Goal: Task Accomplishment & Management: Complete application form

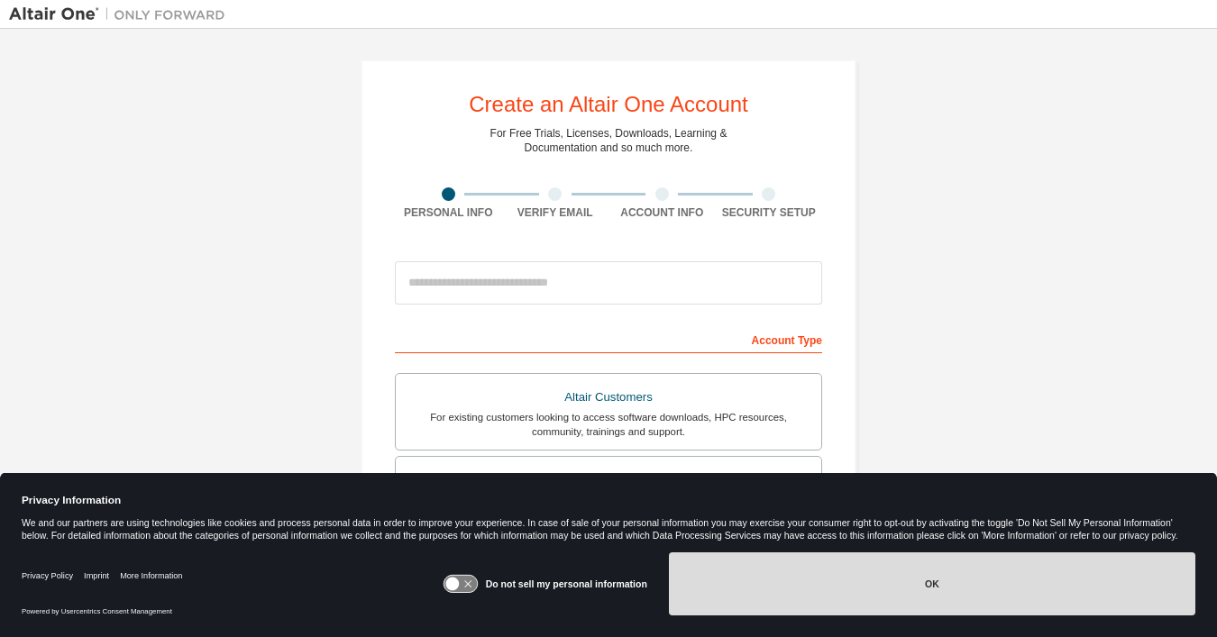
click at [790, 568] on button "OK" at bounding box center [932, 583] width 526 height 63
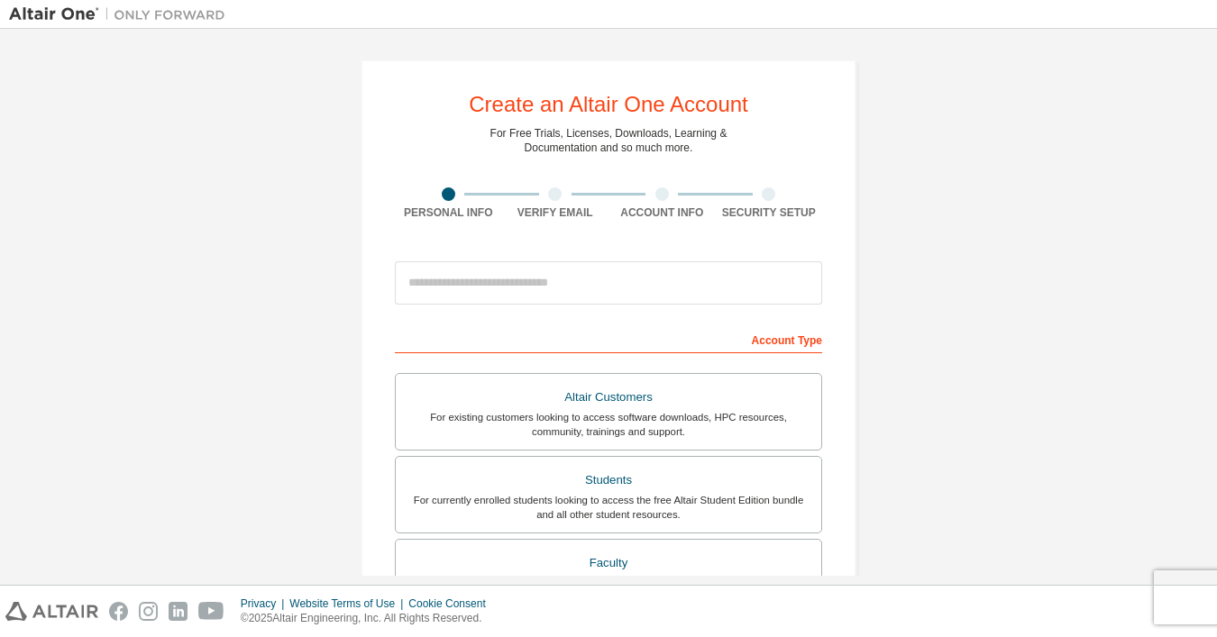
click at [290, 337] on div "Create an Altair One Account For Free Trials, Licenses, Downloads, Learning & D…" at bounding box center [608, 515] width 1199 height 954
click at [295, 277] on div "Create an Altair One Account For Free Trials, Licenses, Downloads, Learning & D…" at bounding box center [608, 515] width 1199 height 954
click at [307, 379] on div "Create an Altair One Account For Free Trials, Licenses, Downloads, Learning & D…" at bounding box center [608, 515] width 1199 height 954
click at [872, 182] on div "Create an Altair One Account For Free Trials, Licenses, Downloads, Learning & D…" at bounding box center [608, 515] width 539 height 954
click at [871, 241] on div "Create an Altair One Account For Free Trials, Licenses, Downloads, Learning & D…" at bounding box center [608, 515] width 539 height 954
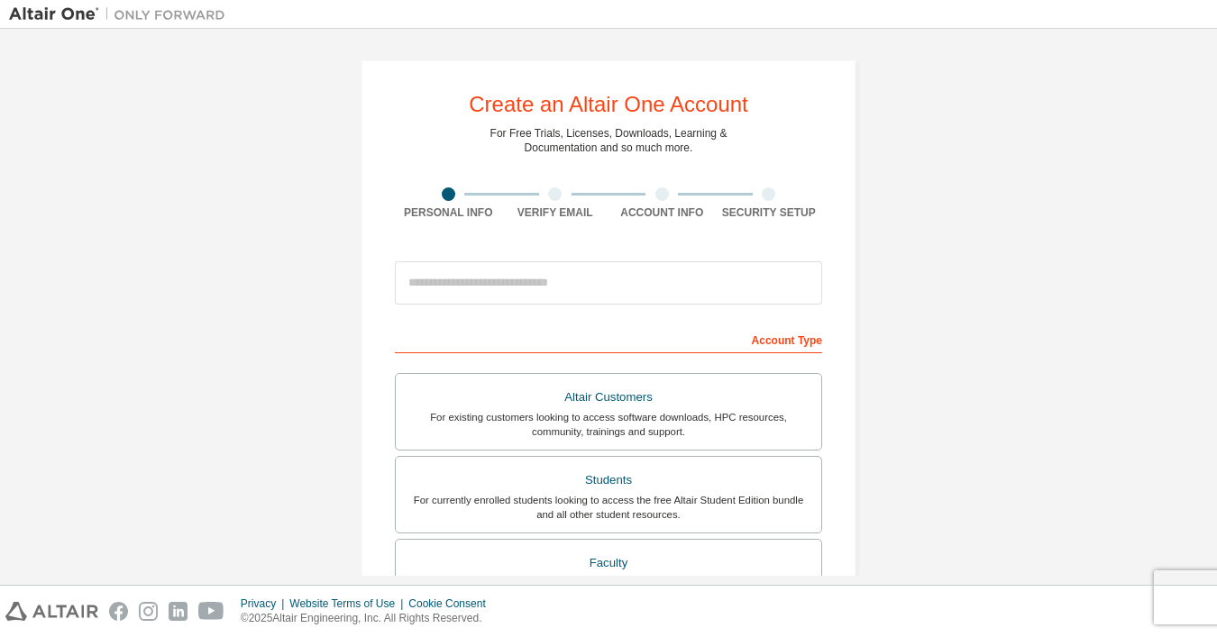
click at [871, 241] on div "Create an Altair One Account For Free Trials, Licenses, Downloads, Learning & D…" at bounding box center [608, 515] width 539 height 954
click at [871, 268] on div "Create an Altair One Account For Free Trials, Licenses, Downloads, Learning & D…" at bounding box center [608, 515] width 539 height 954
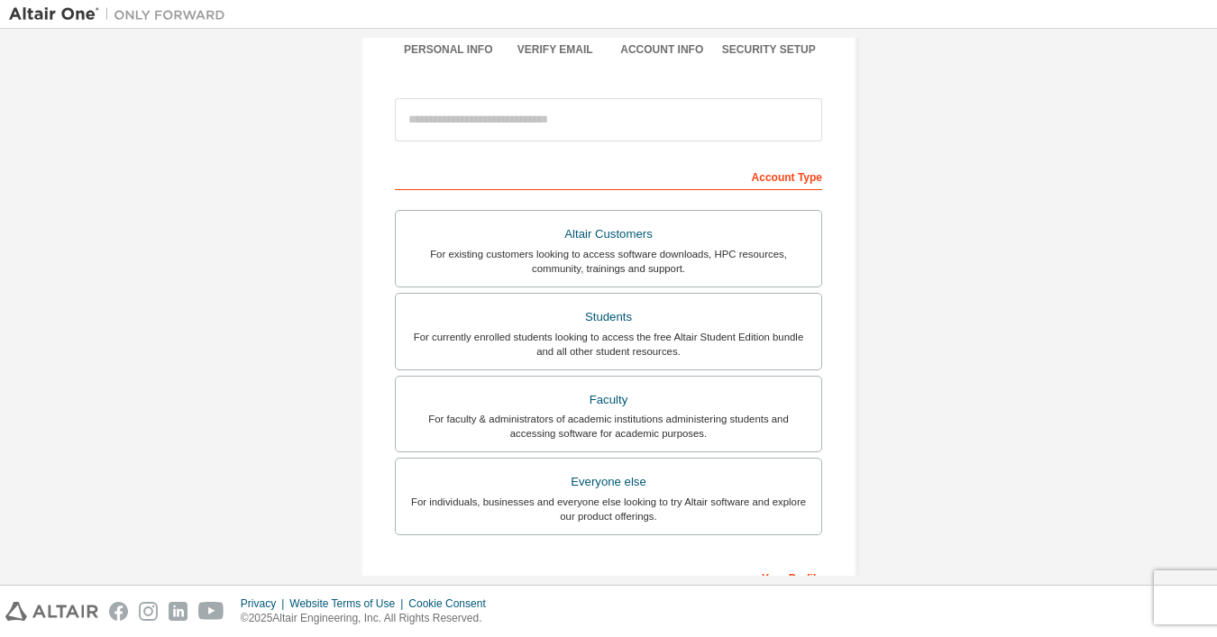
scroll to position [174, 0]
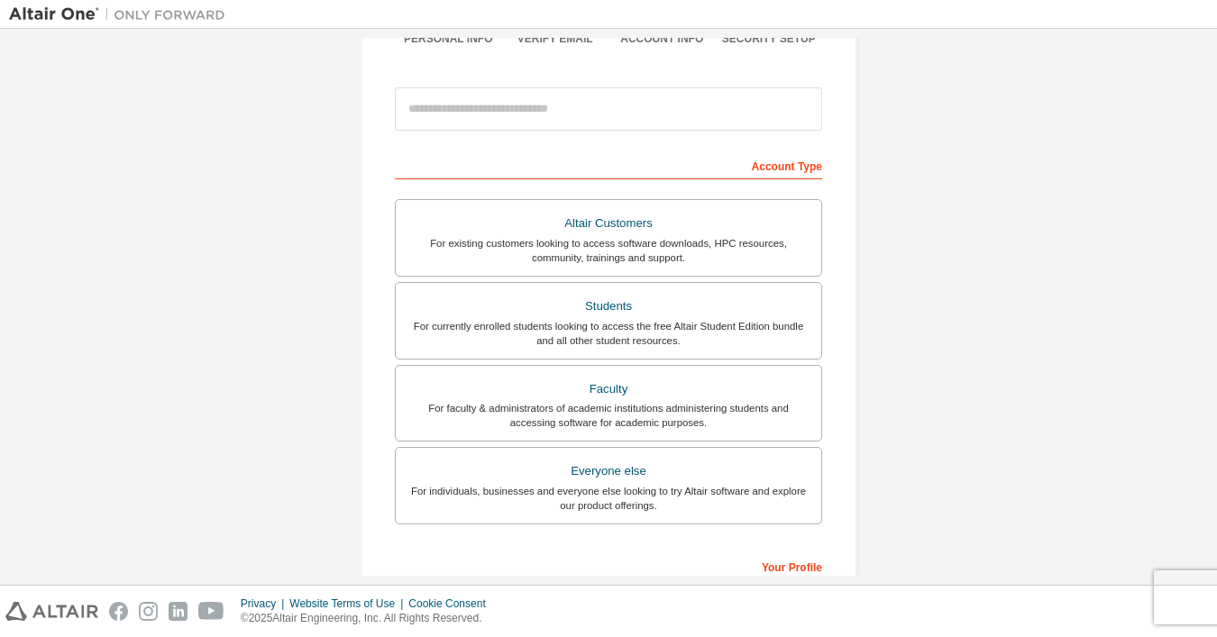
click at [874, 280] on div "Create an Altair One Account For Free Trials, Licenses, Downloads, Learning & D…" at bounding box center [608, 341] width 1199 height 954
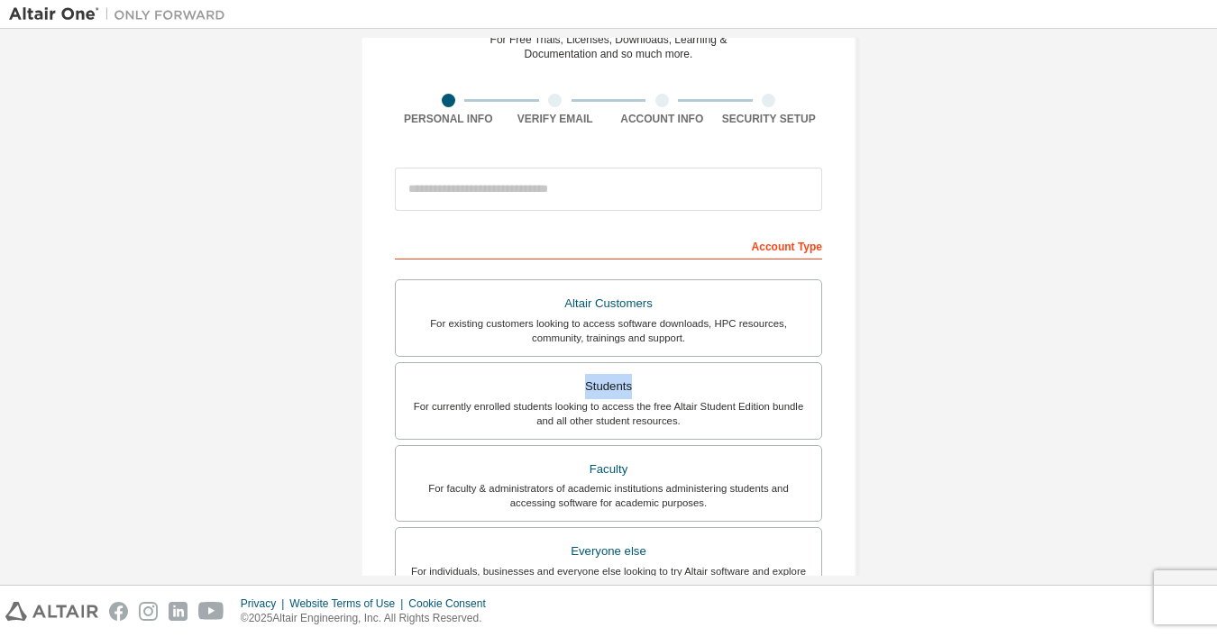
scroll to position [87, 0]
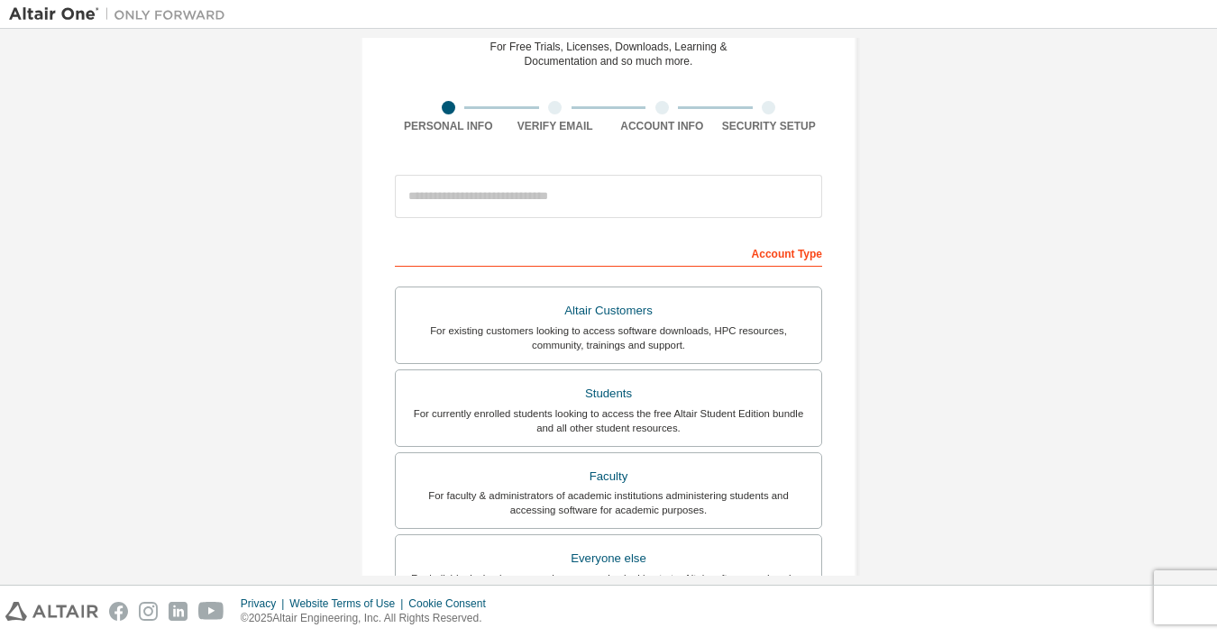
click at [874, 280] on div "Create an Altair One Account For Free Trials, Licenses, Downloads, Learning & D…" at bounding box center [608, 428] width 1199 height 954
click at [874, 274] on div "Create an Altair One Account For Free Trials, Licenses, Downloads, Learning & D…" at bounding box center [608, 428] width 1199 height 954
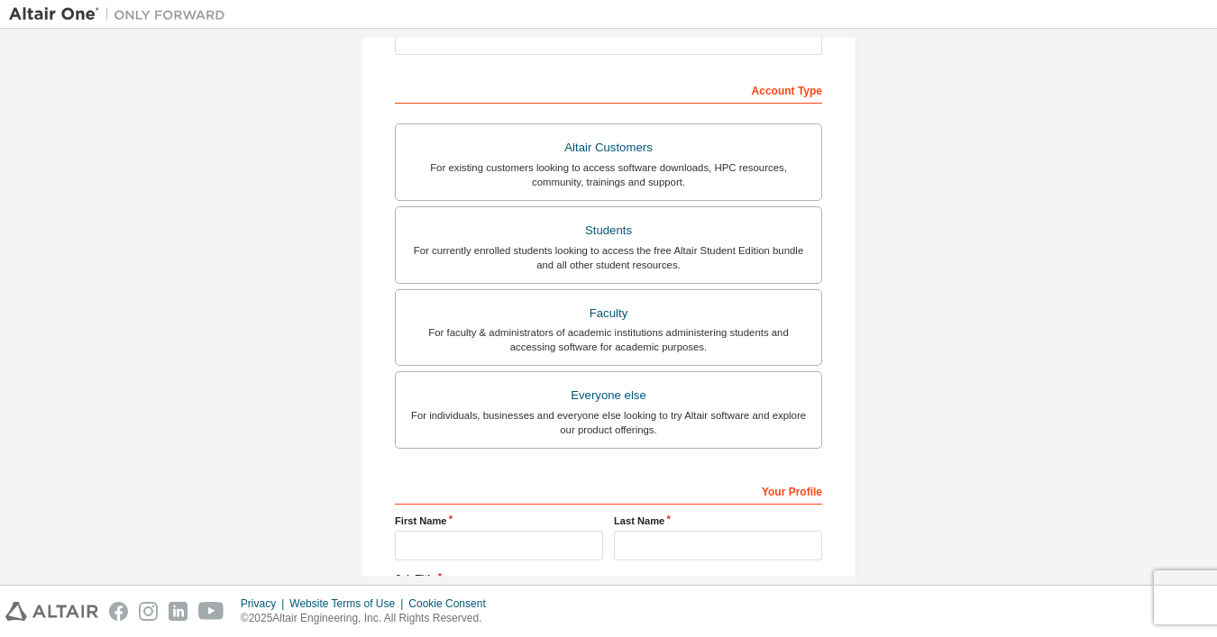
scroll to position [243, 0]
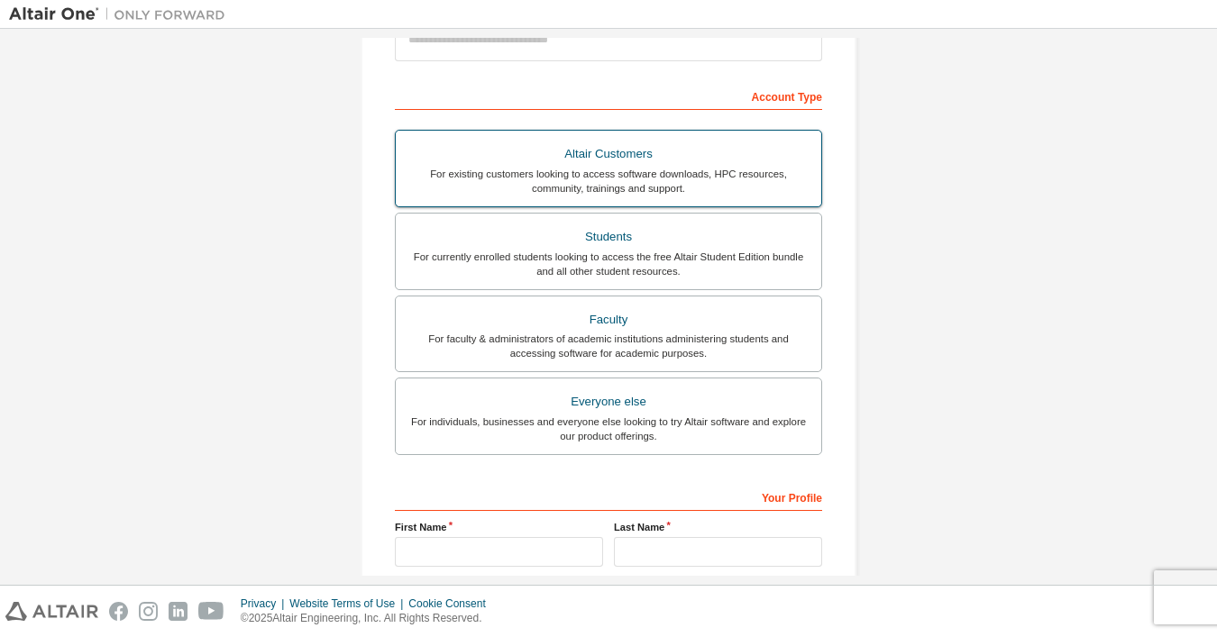
click at [608, 149] on div "Altair Customers" at bounding box center [608, 153] width 404 height 25
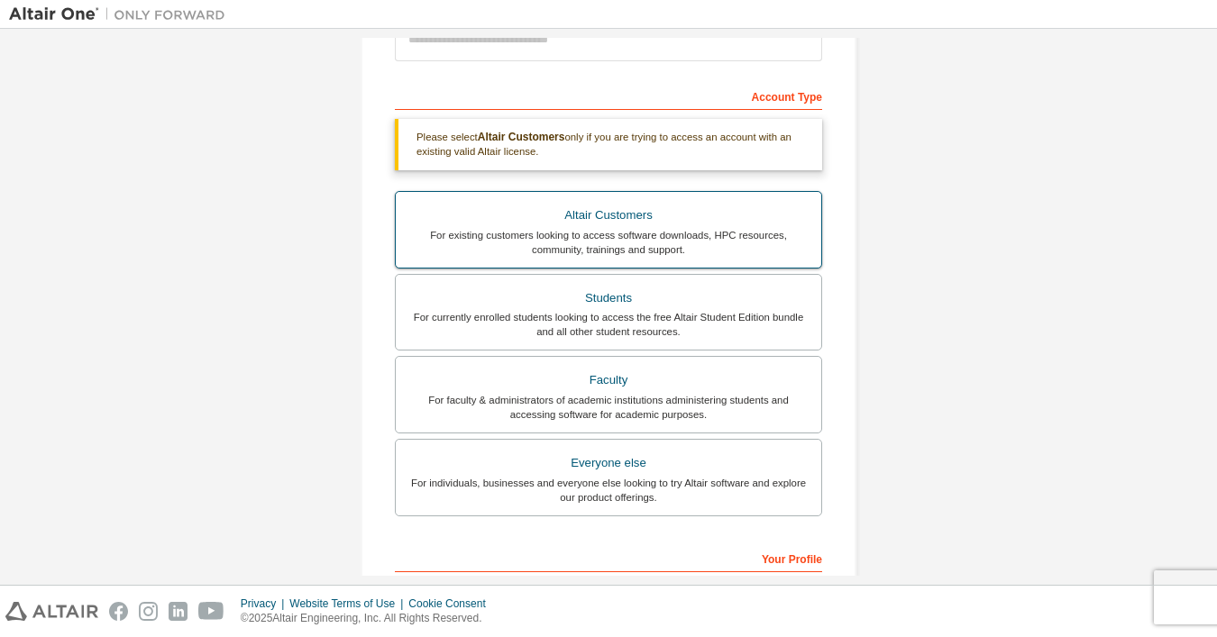
scroll to position [187, 0]
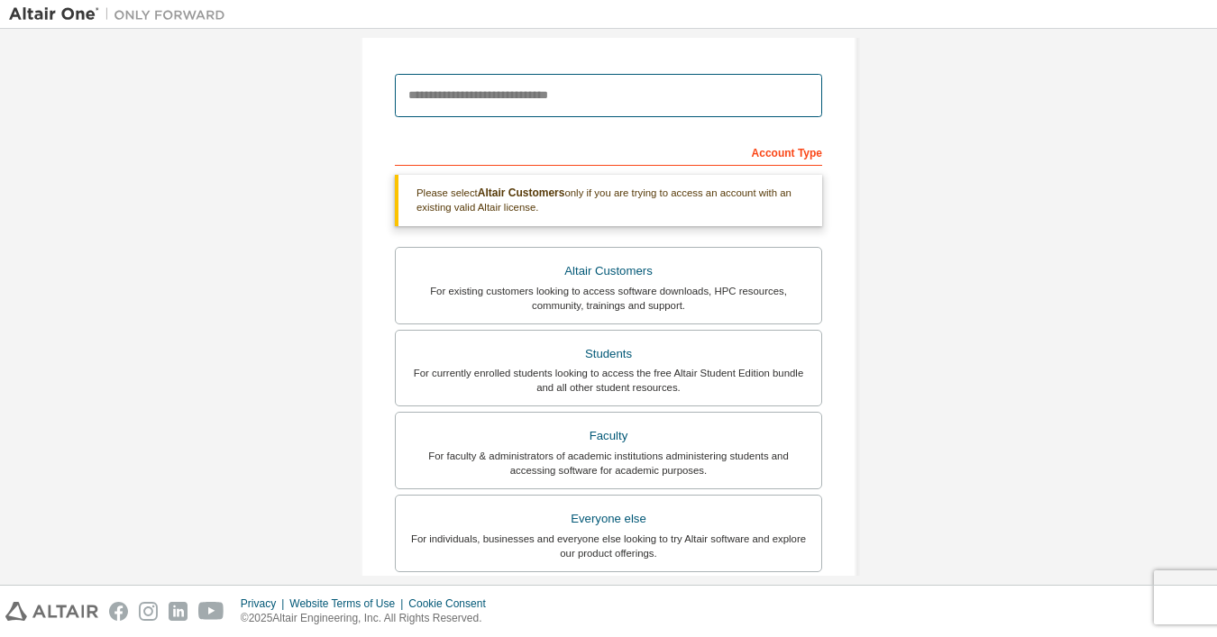
click at [582, 107] on input "email" at bounding box center [608, 95] width 427 height 43
type input "*"
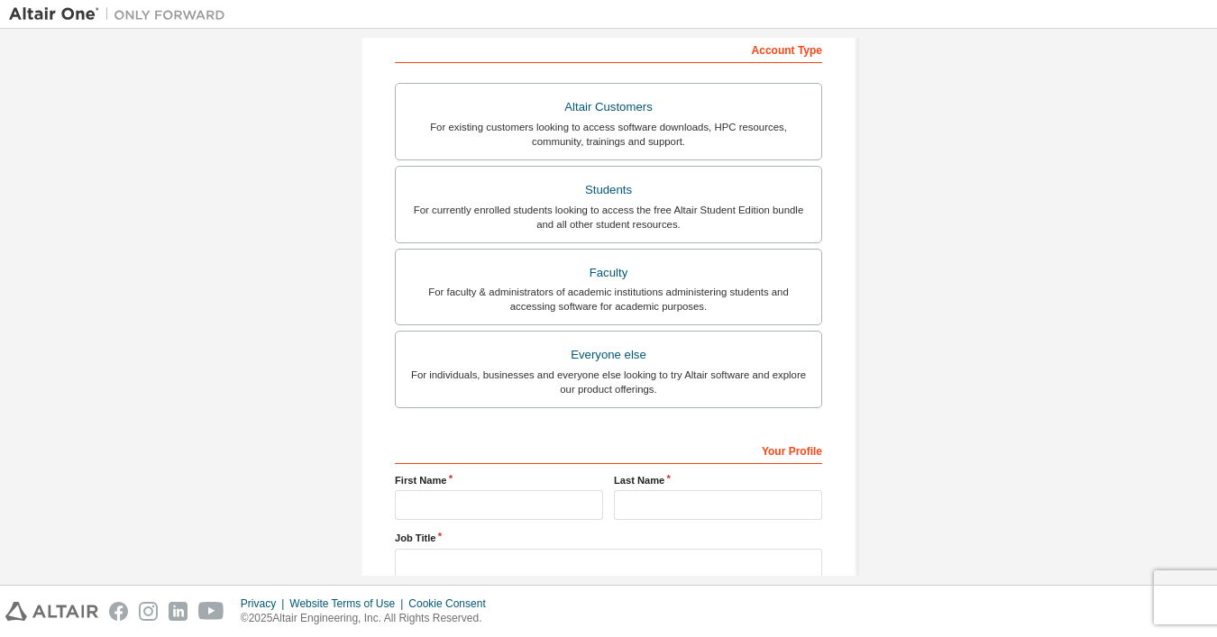
scroll to position [350, 0]
type input "**********"
click at [423, 484] on label "First Name" at bounding box center [499, 477] width 208 height 14
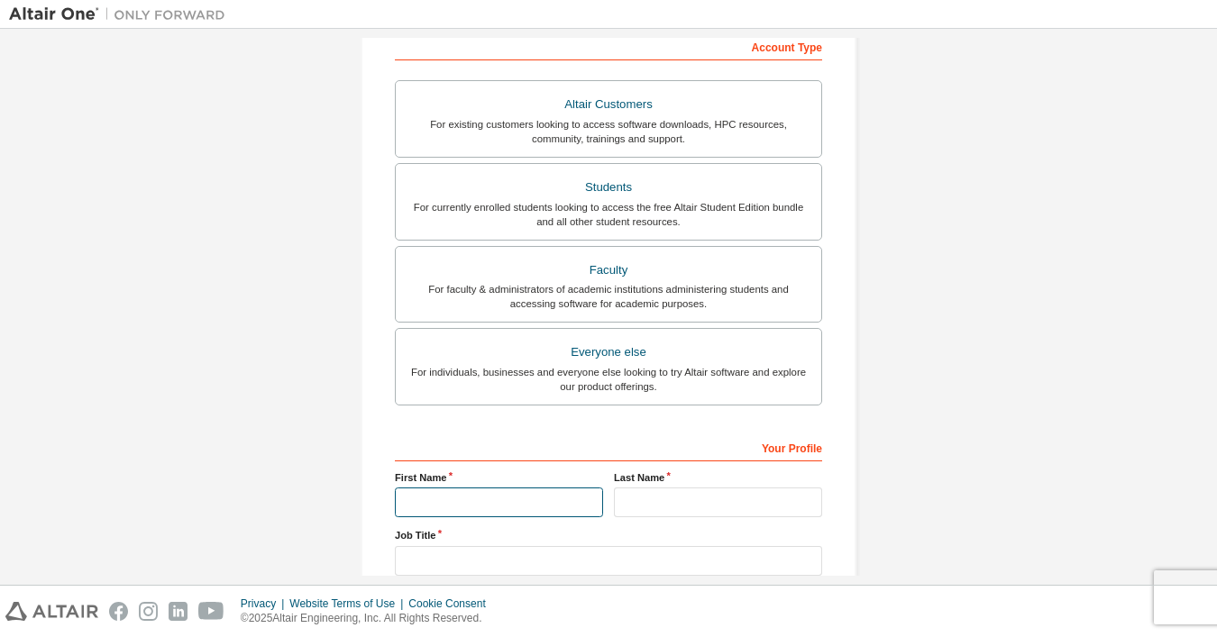
click at [421, 491] on input "text" at bounding box center [499, 503] width 208 height 30
type input "***"
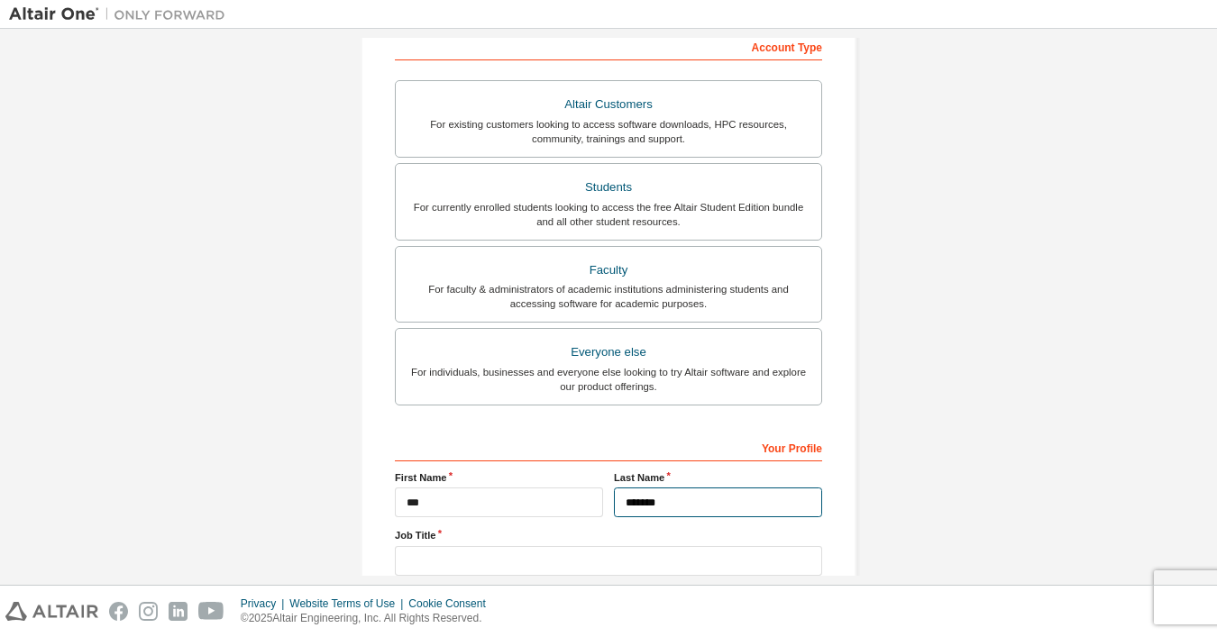
type input "*******"
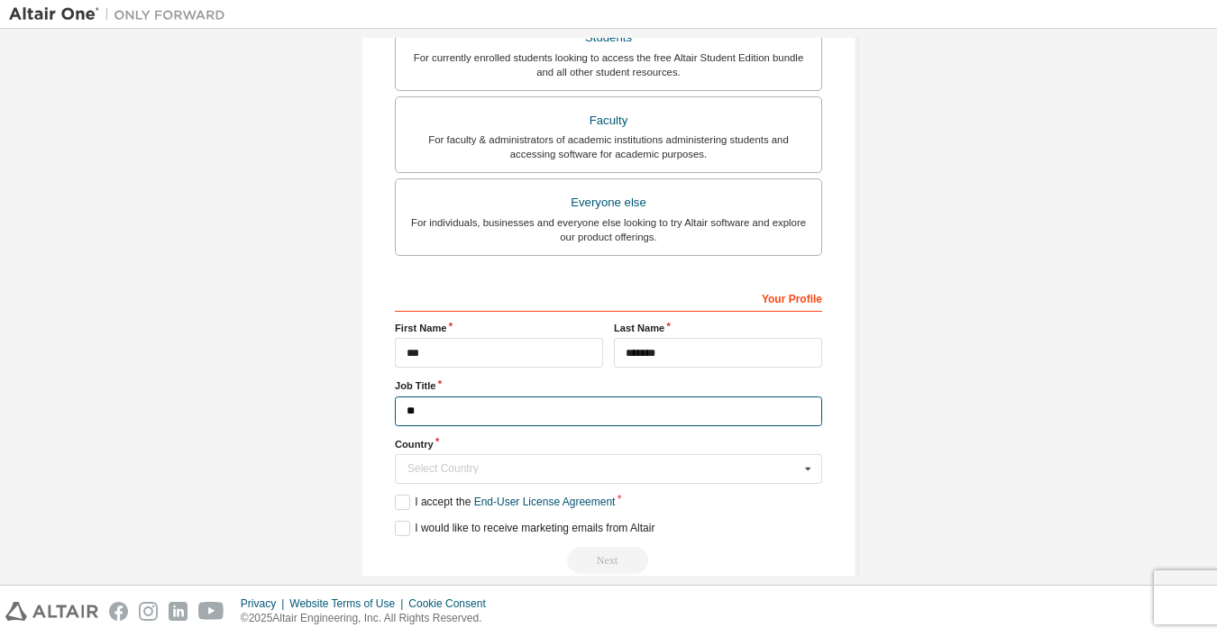
scroll to position [532, 0]
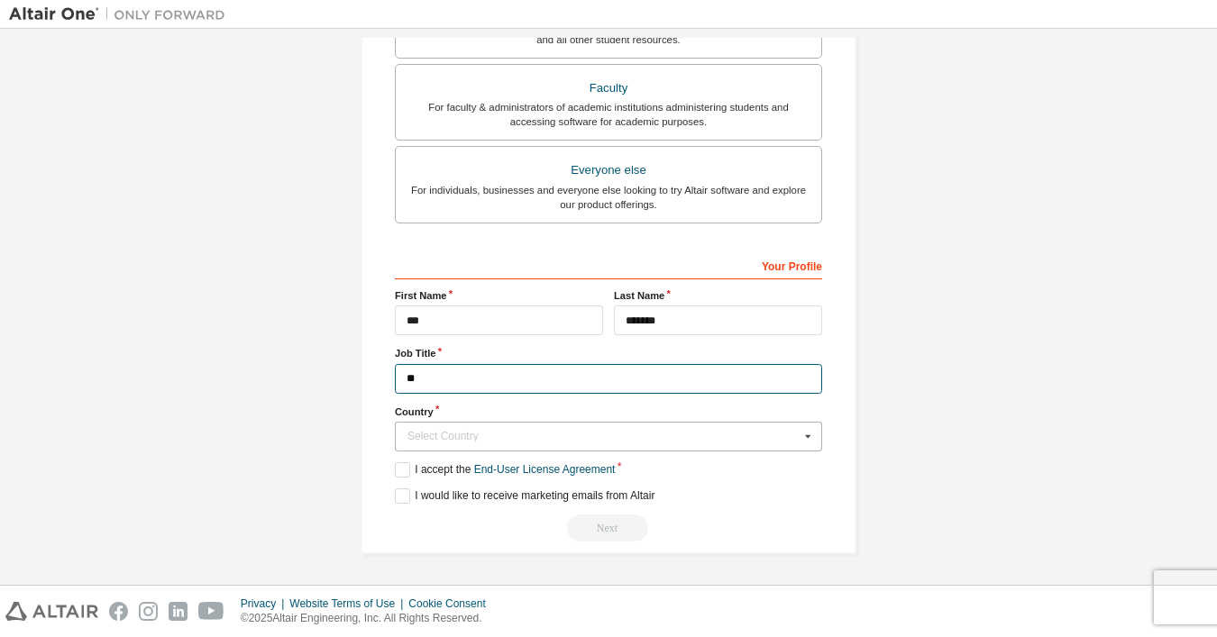
type input "**"
click at [413, 433] on div "Select Country" at bounding box center [603, 436] width 392 height 11
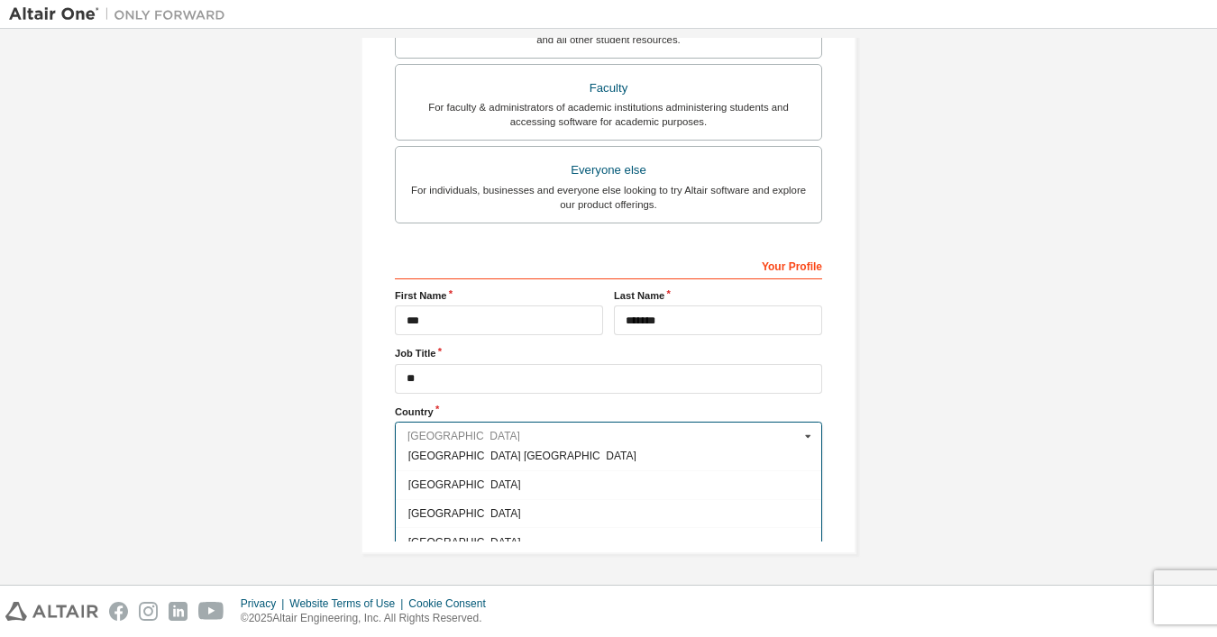
scroll to position [6468, 0]
click at [435, 479] on span "[GEOGRAPHIC_DATA]" at bounding box center [608, 483] width 401 height 11
type input "***"
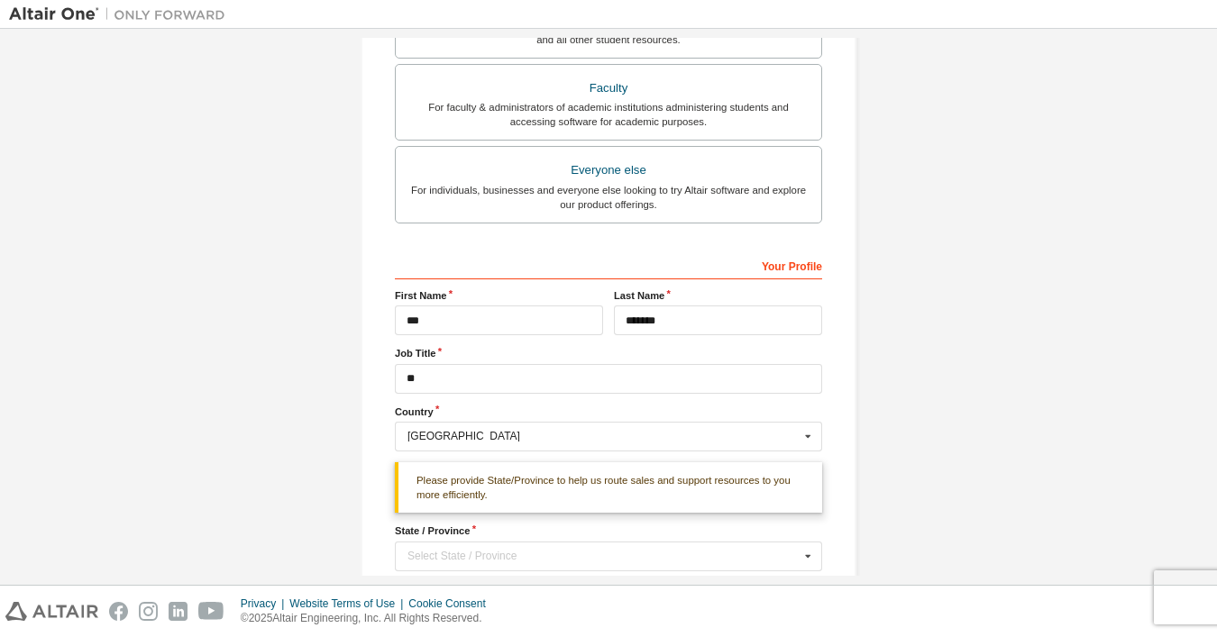
click at [339, 435] on div "**********" at bounding box center [608, 101] width 539 height 1190
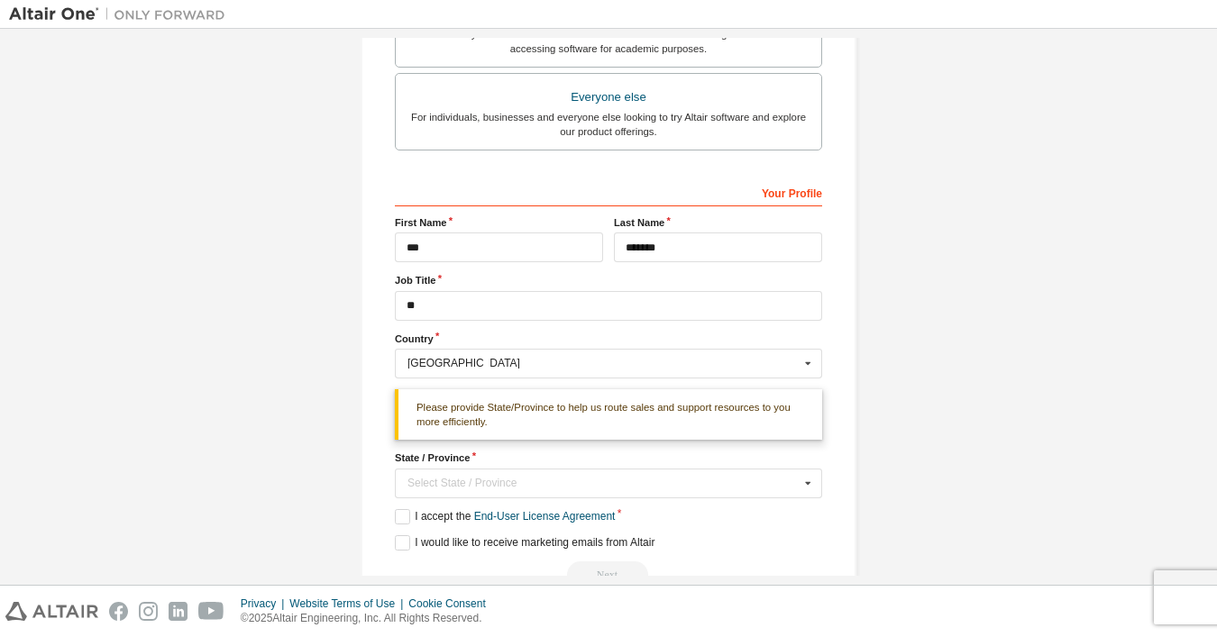
scroll to position [618, 0]
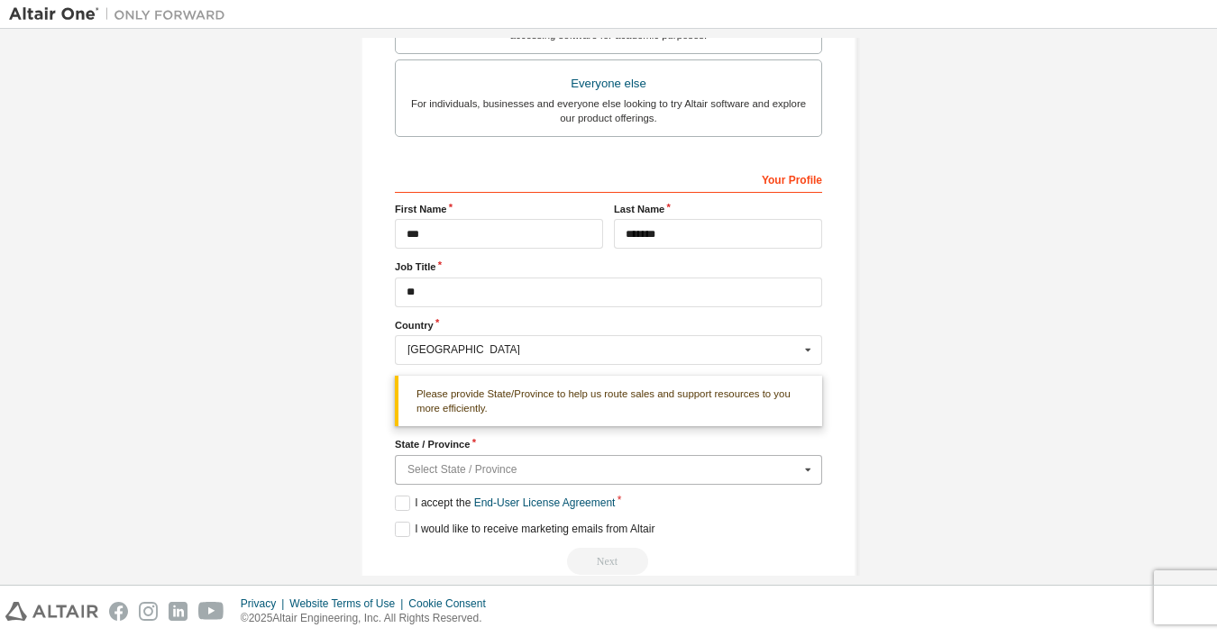
click at [421, 477] on input "text" at bounding box center [609, 470] width 425 height 28
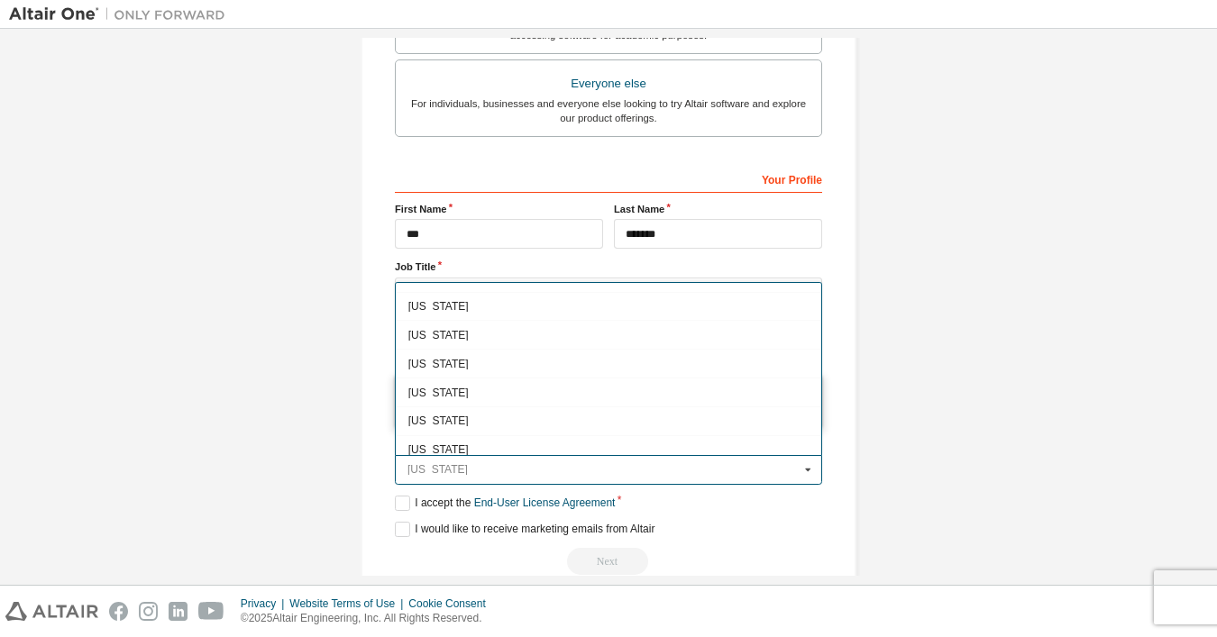
scroll to position [1173, 0]
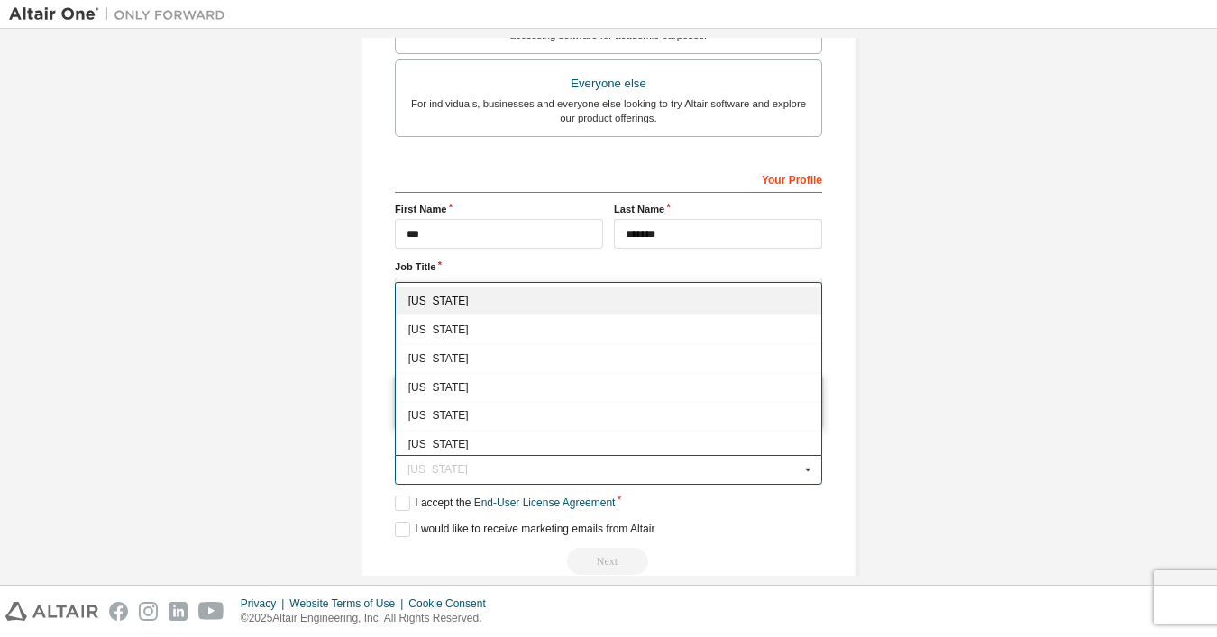
click at [458, 304] on span "[US_STATE]" at bounding box center [608, 301] width 401 height 11
type input "**"
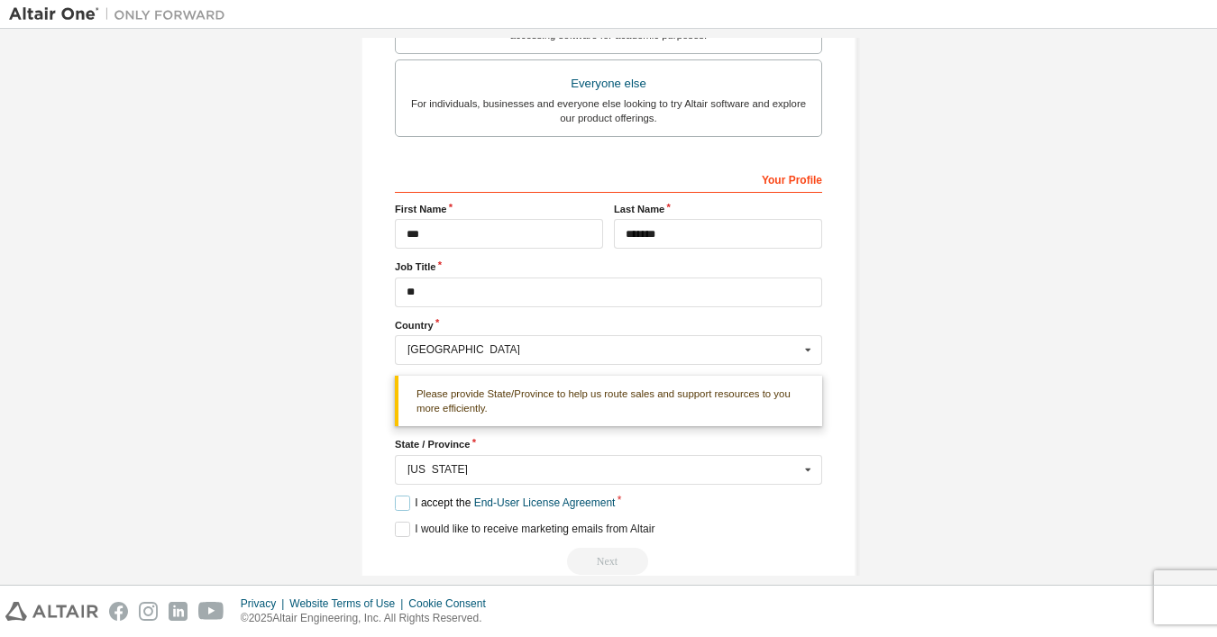
click at [403, 501] on label "I accept the End-User License Agreement" at bounding box center [505, 503] width 220 height 15
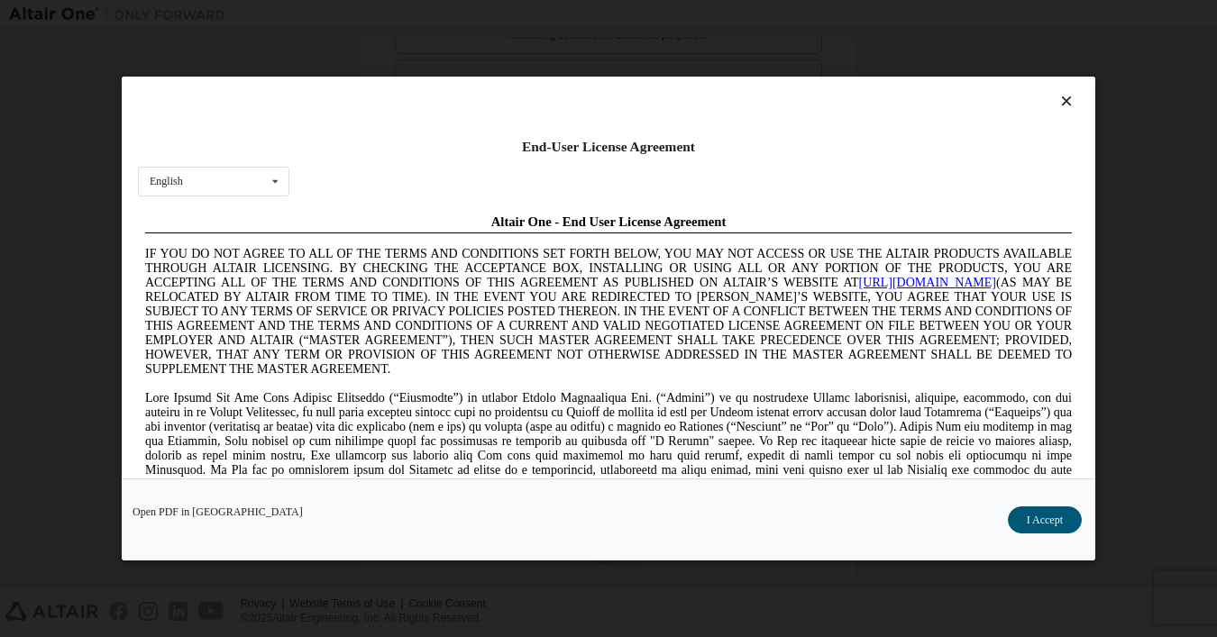
scroll to position [0, 0]
